Goal: Task Accomplishment & Management: Use online tool/utility

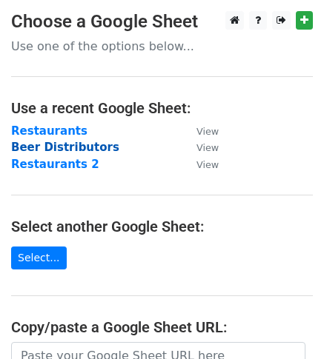
click at [50, 150] on strong "Beer Distributors" at bounding box center [65, 147] width 108 height 13
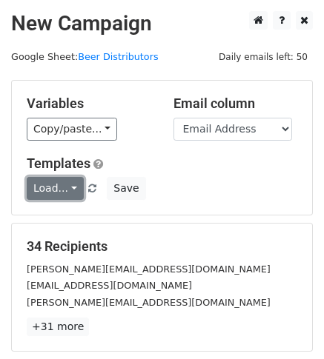
click at [53, 186] on link "Load..." at bounding box center [55, 188] width 57 height 23
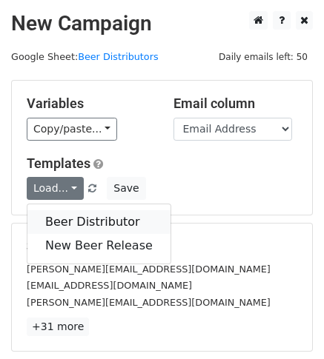
click at [78, 224] on link "Beer Distributor" at bounding box center [98, 222] width 143 height 24
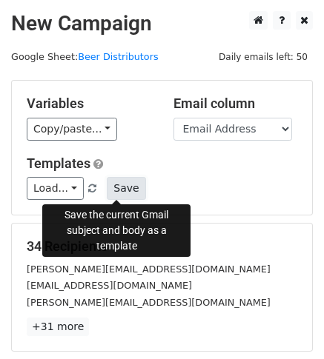
click at [119, 191] on button "Save" at bounding box center [126, 188] width 39 height 23
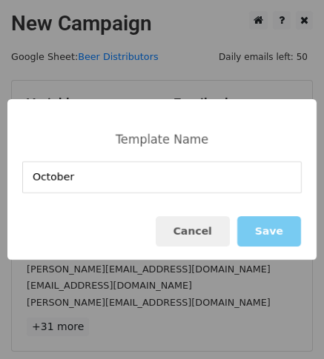
type input "October"
click at [275, 235] on button "Save" at bounding box center [269, 231] width 64 height 30
